Goal: Complete application form

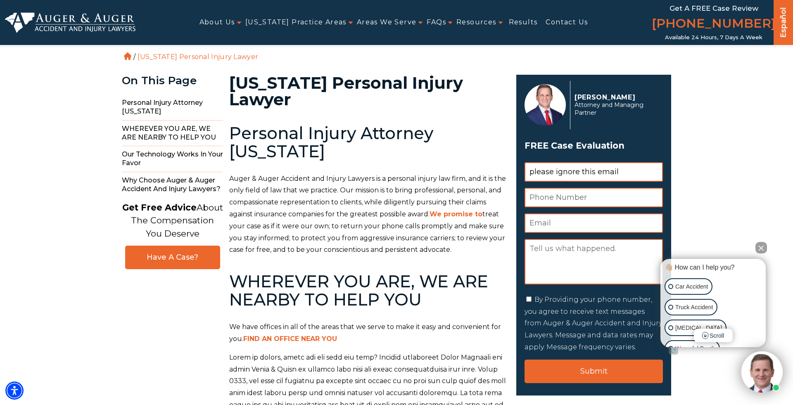
type input "please ignore this email"
type input "form testing"
type input "rinorsahiti@hennessey.com"
click at [648, 196] on input "form testing" at bounding box center [594, 197] width 138 height 19
type input "10010101010"
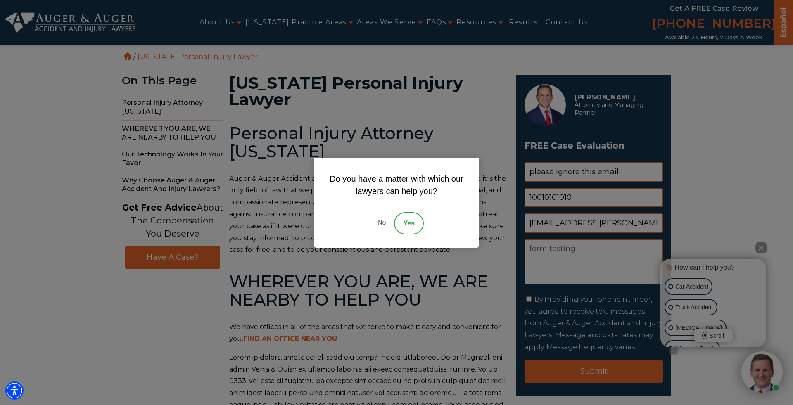
type textarea "form testing"
click at [383, 224] on link "No" at bounding box center [381, 223] width 25 height 22
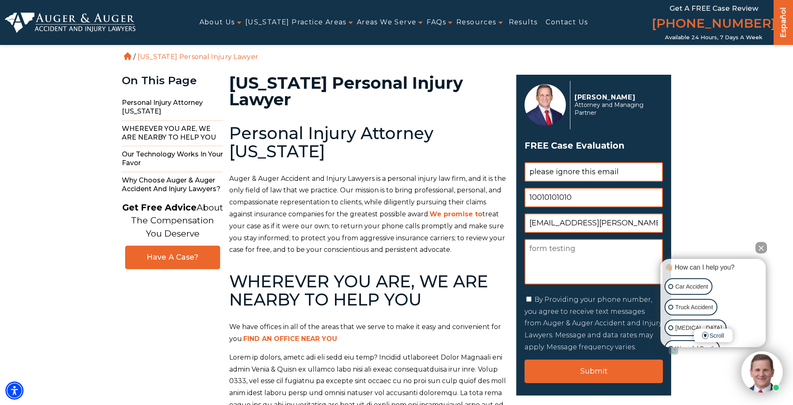
click at [529, 302] on div "By Providing your phone number, you agree to receive text messages from Auger &…" at bounding box center [594, 323] width 138 height 59
click at [529, 300] on input "By Providing your phone number, you agree to receive text messages from Auger &…" at bounding box center [528, 299] width 5 height 5
checkbox input "true"
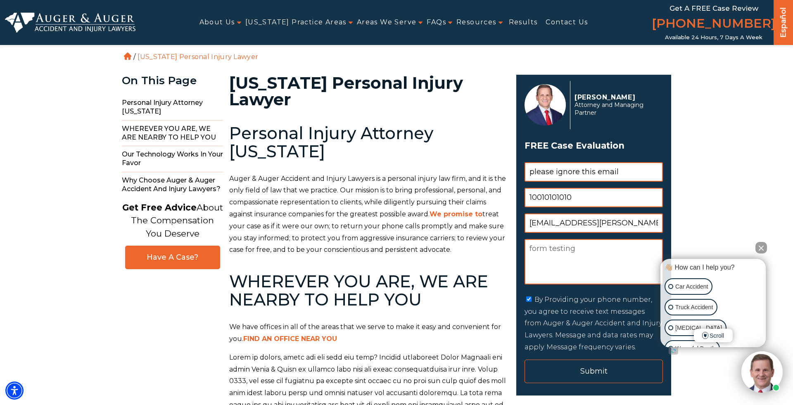
click at [548, 380] on input "Submit" at bounding box center [594, 372] width 138 height 24
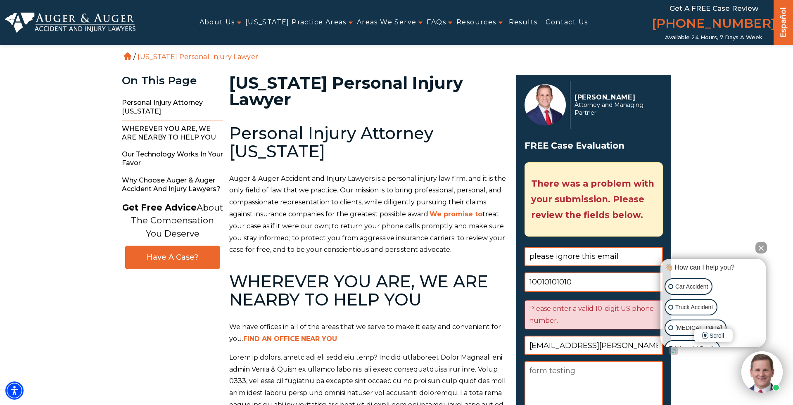
scroll to position [121, 0]
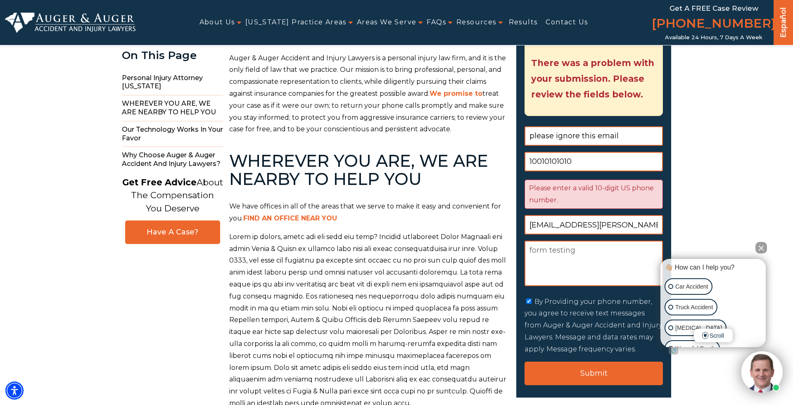
click at [557, 164] on input "10010101010" at bounding box center [594, 161] width 138 height 19
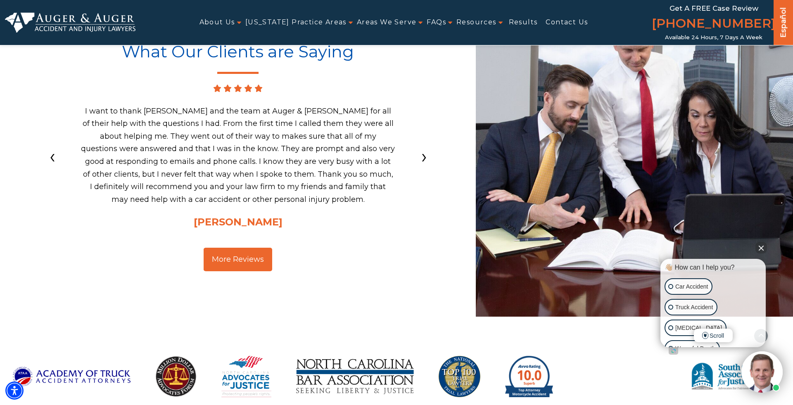
scroll to position [2707, 0]
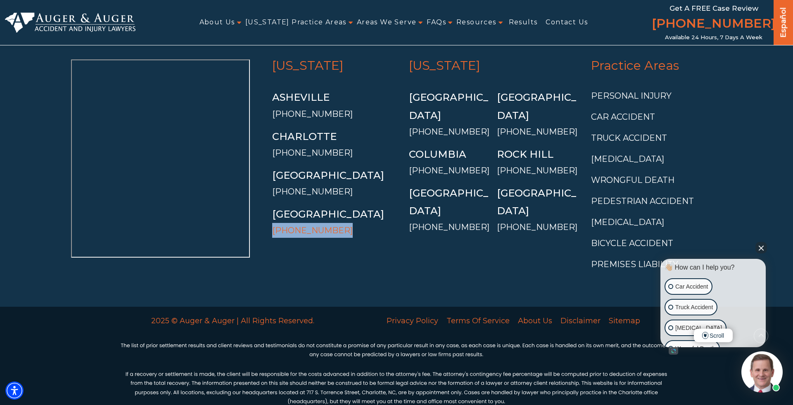
drag, startPoint x: 341, startPoint y: 218, endPoint x: 273, endPoint y: 217, distance: 68.2
click at [273, 217] on li "Raleigh (919) 890-0727" at bounding box center [334, 221] width 125 height 33
copy link "[PHONE_NUMBER]"
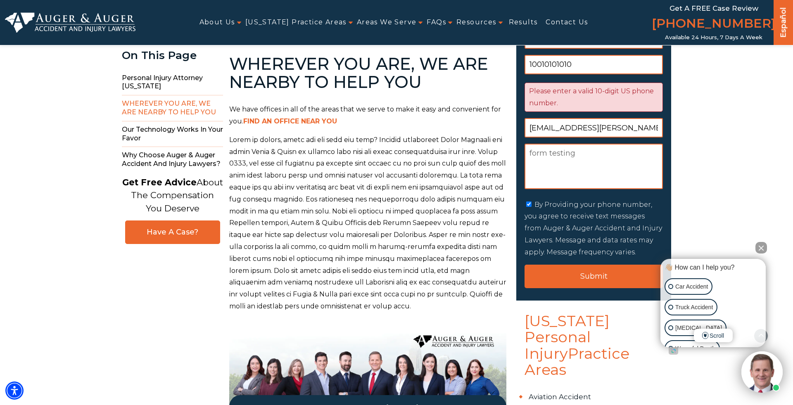
scroll to position [214, 0]
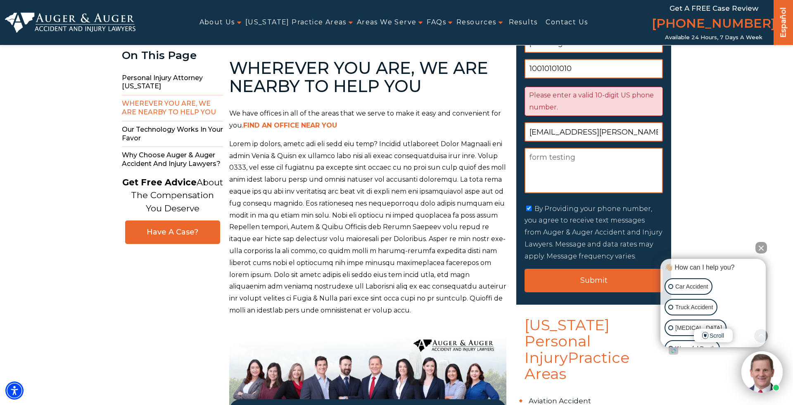
click at [589, 67] on input "10010101010" at bounding box center [594, 68] width 138 height 19
paste input "[PHONE_NUMBER]"
type input "19198900727"
click at [525, 269] on input "Submit" at bounding box center [594, 281] width 138 height 24
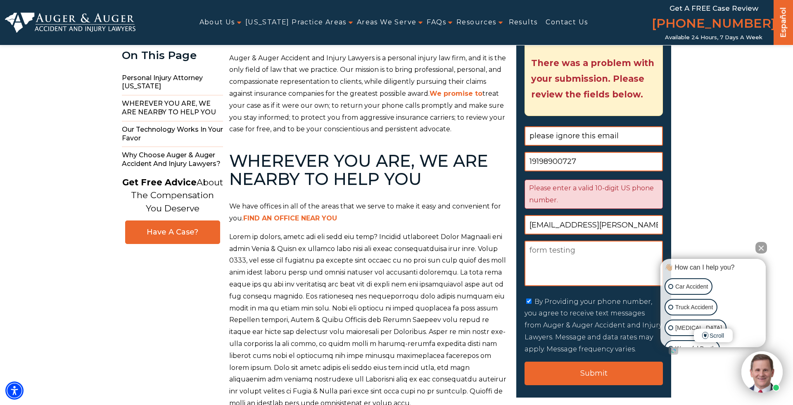
click at [577, 269] on textarea "form testing" at bounding box center [594, 263] width 138 height 45
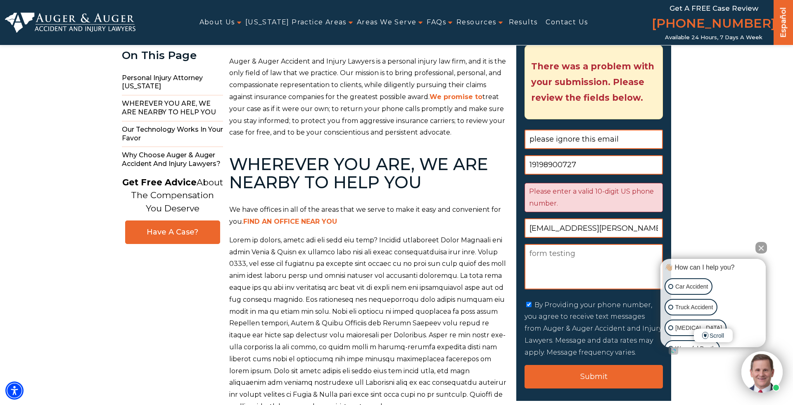
scroll to position [126, 0]
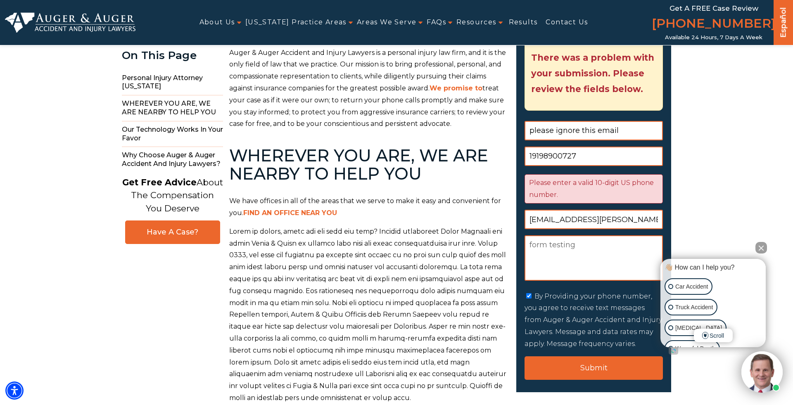
drag, startPoint x: 532, startPoint y: 156, endPoint x: 527, endPoint y: 157, distance: 5.4
click at [527, 156] on input "19198900727" at bounding box center [594, 156] width 138 height 19
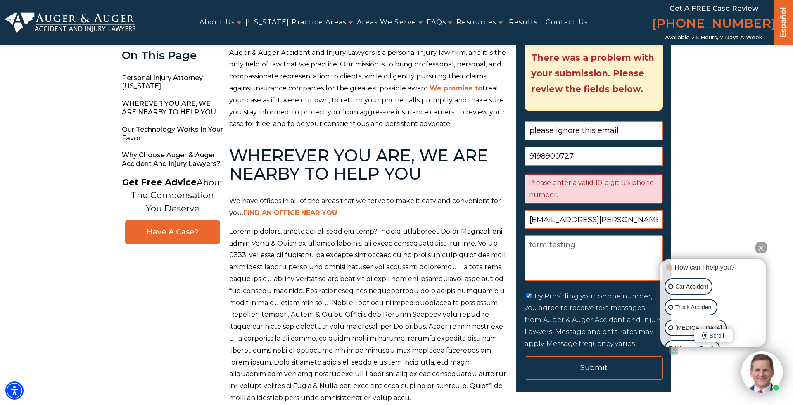
type input "9198900727"
click at [595, 370] on input "Submit" at bounding box center [594, 368] width 138 height 24
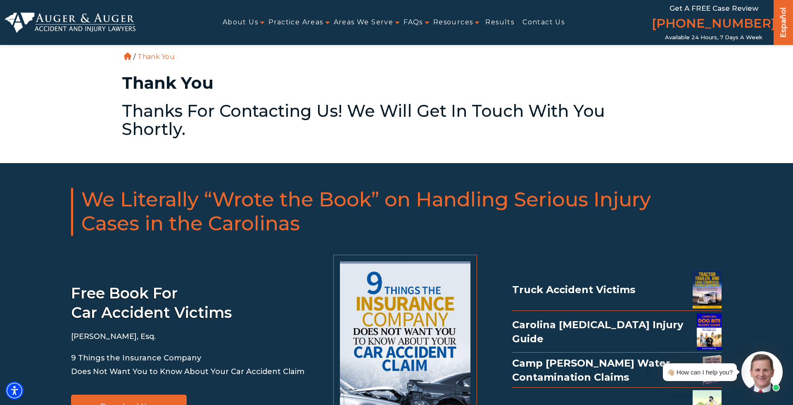
click at [100, 23] on img at bounding box center [70, 22] width 131 height 20
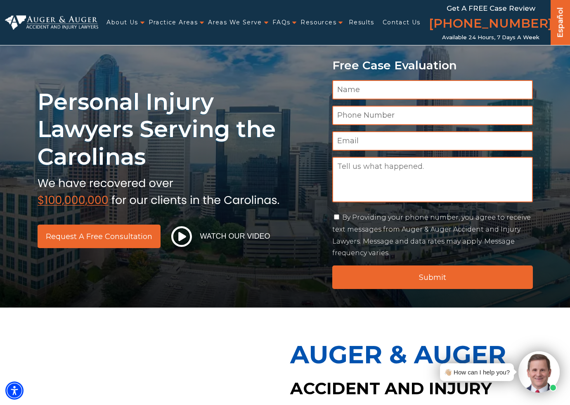
click at [457, 90] on input "Name *" at bounding box center [432, 89] width 201 height 19
paste input "19198900727"
type input "form testing maintenance"
type input "p"
type input "1"
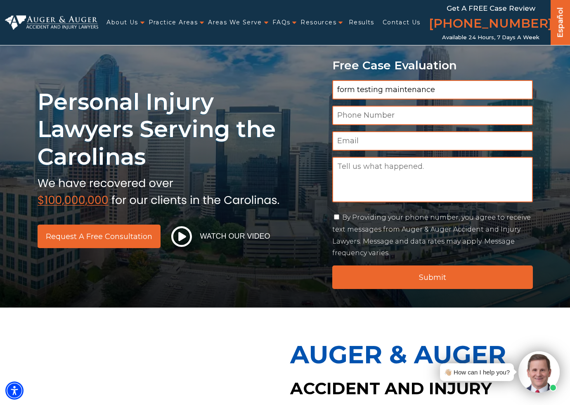
paste input "19198900727"
type input "19198900727"
type input "rinorsahiti@hennessey.com"
type textarea "please ignore this email"
click at [373, 221] on label "By Providing your phone number, you agree to receive text messages from Auger &…" at bounding box center [431, 235] width 199 height 43
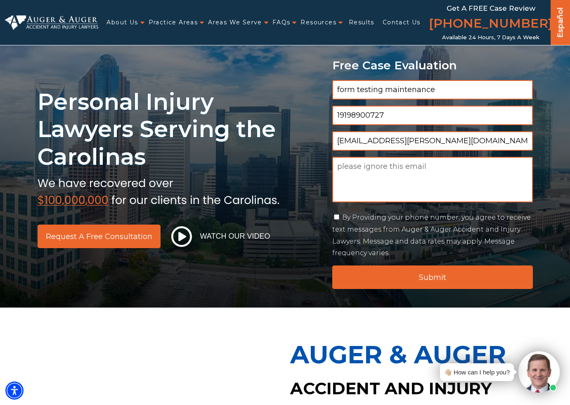
click at [339, 220] on input "By Providing your phone number, you agree to receive text messages from Auger &…" at bounding box center [336, 216] width 5 height 5
checkbox input "true"
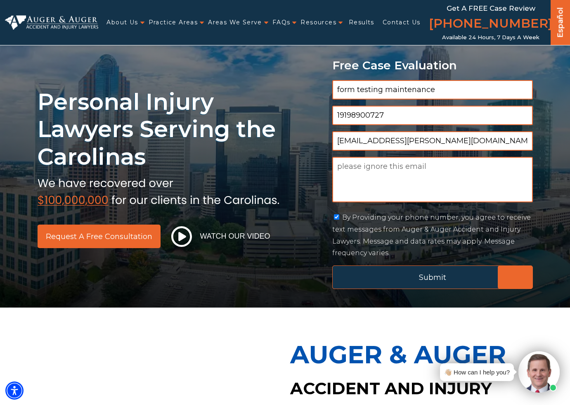
click at [377, 283] on input "Submit" at bounding box center [432, 278] width 201 height 24
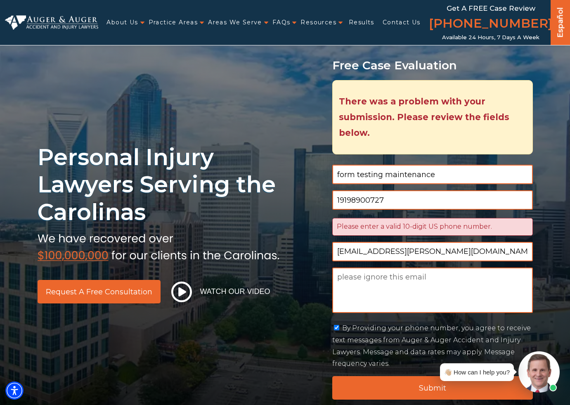
scroll to position [39, 0]
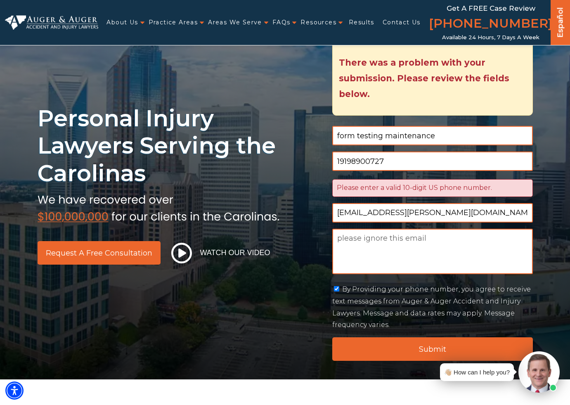
drag, startPoint x: 340, startPoint y: 162, endPoint x: 336, endPoint y: 162, distance: 4.2
click at [336, 162] on input "19198900727" at bounding box center [432, 161] width 201 height 19
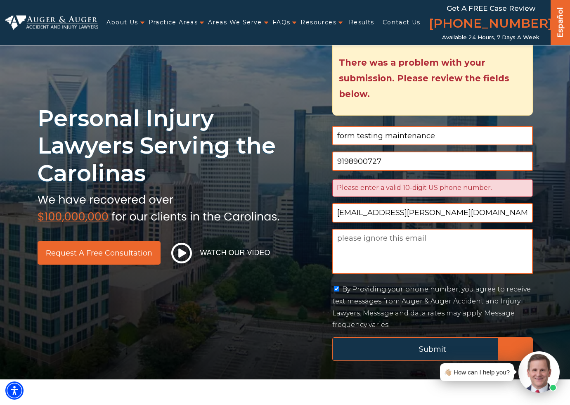
type input "9198900727"
click at [389, 340] on input "Submit" at bounding box center [432, 349] width 201 height 24
